Goal: Information Seeking & Learning: Learn about a topic

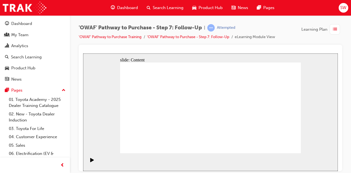
drag, startPoint x: 185, startPoint y: 96, endPoint x: 180, endPoint y: 97, distance: 5.3
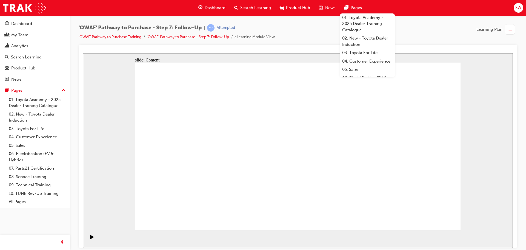
click at [350, 27] on div "'OWAF' Pathway to Purchase - Step 7: Follow-Up | Attempted 'OWAF' Pathway to Pu…" at bounding box center [298, 34] width 439 height 21
